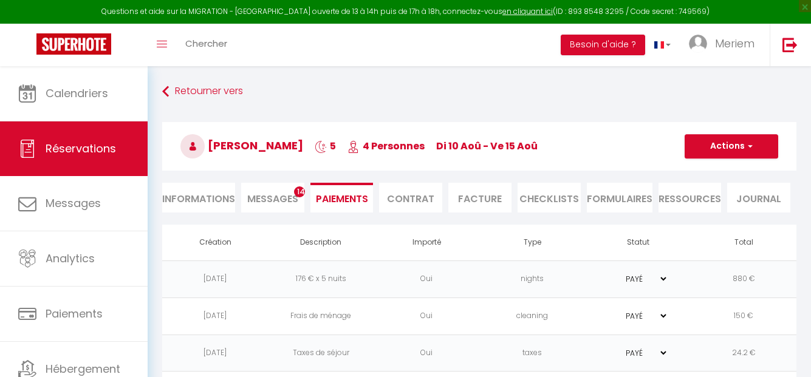
select select "0"
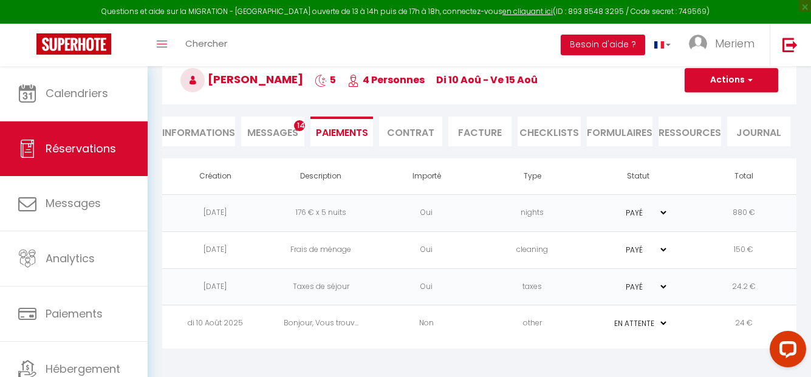
click at [658, 335] on td "PAYÉ EN ATTENTE" at bounding box center [638, 324] width 106 height 37
click at [662, 323] on select "PAYÉ EN ATTENTE" at bounding box center [638, 324] width 61 height 12
click at [743, 323] on td "24 €" at bounding box center [744, 324] width 106 height 37
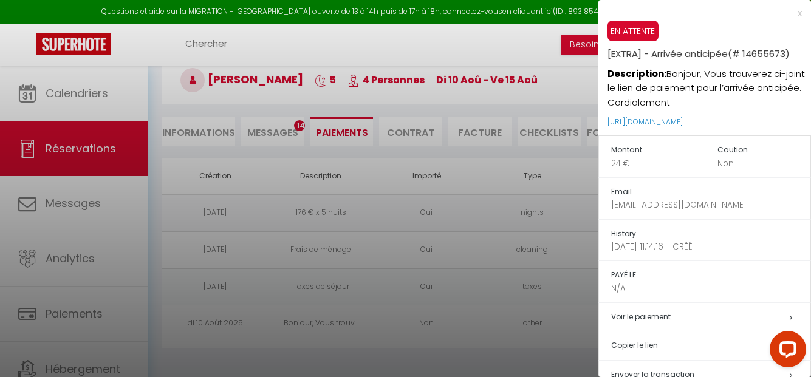
drag, startPoint x: 780, startPoint y: 122, endPoint x: 605, endPoint y: 128, distance: 174.6
click at [605, 128] on div "EN ATTENTE [EXTRA] - Arrivée anticipée (# 14655673) Description: Bonjour, Vous …" at bounding box center [705, 78] width 213 height 115
copy link "[URL][DOMAIN_NAME]"
drag, startPoint x: 666, startPoint y: 71, endPoint x: 767, endPoint y: 126, distance: 114.8
click at [767, 126] on div "EN ATTENTE [EXTRA] - Arrivée anticipée (# 14655673) Description: Bonjour, Vous …" at bounding box center [710, 78] width 204 height 115
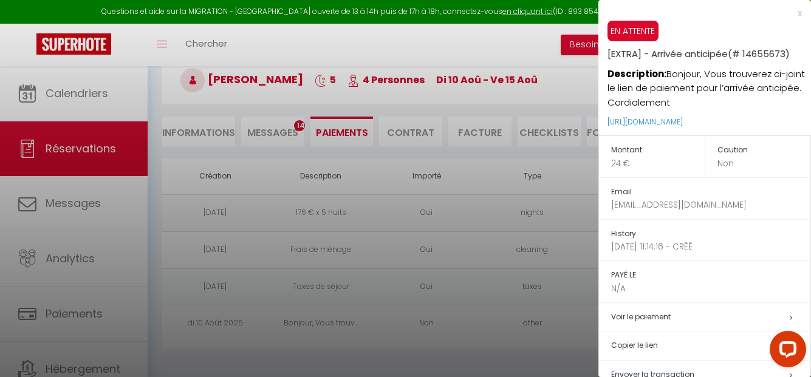
copy div "Bonjour, Vous trouverez ci-joint le lien de paiement pour l’arrivée anticipée. …"
